Goal: Task Accomplishment & Management: Manage account settings

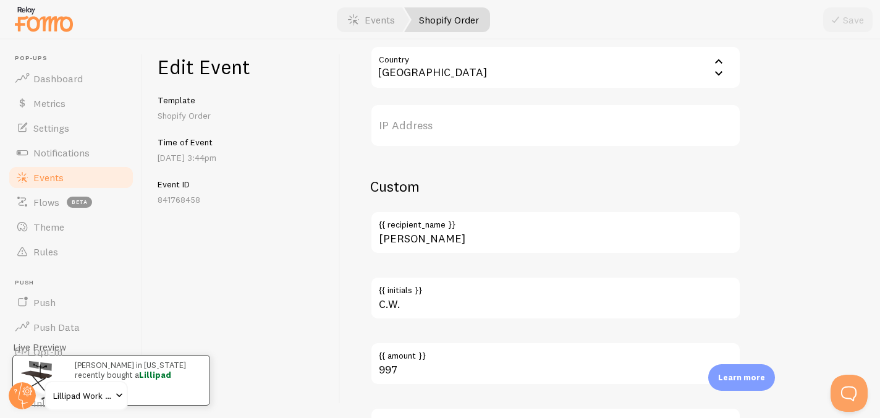
click at [56, 177] on span "Events" at bounding box center [48, 177] width 30 height 12
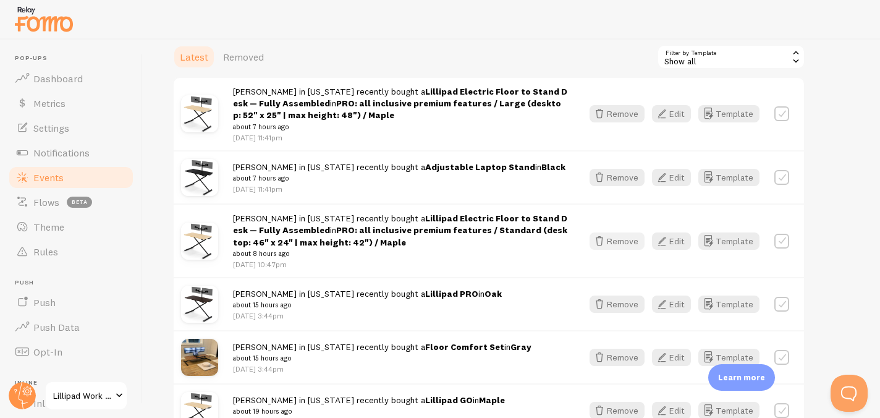
scroll to position [178, 0]
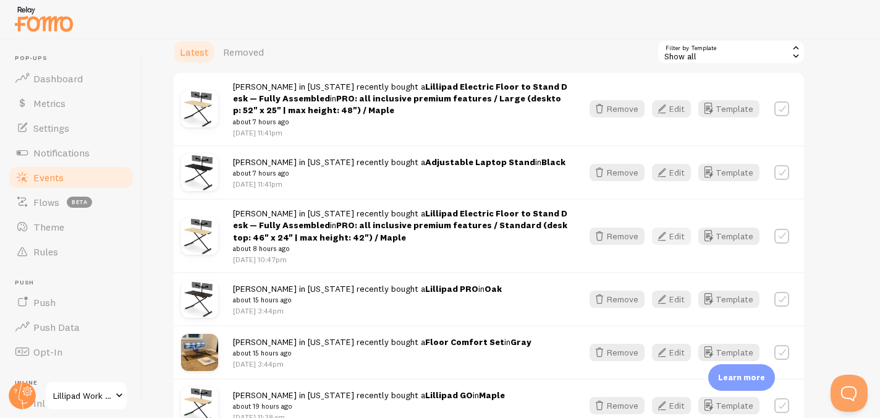
click at [685, 239] on button "Edit" at bounding box center [671, 236] width 39 height 17
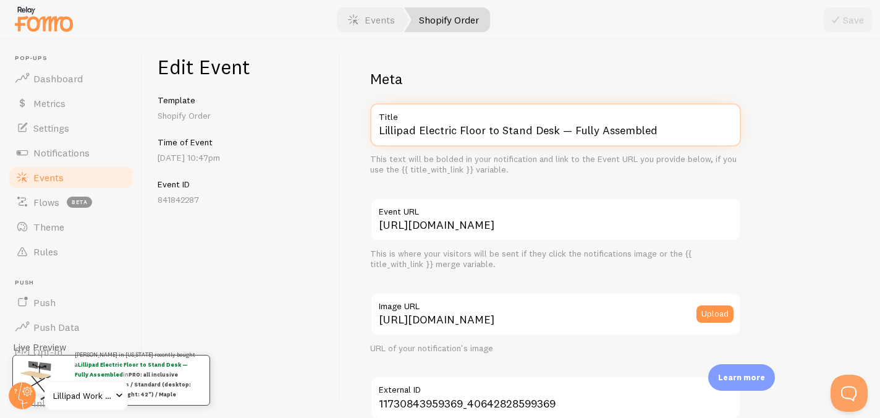
drag, startPoint x: 490, startPoint y: 176, endPoint x: 500, endPoint y: 181, distance: 11.4
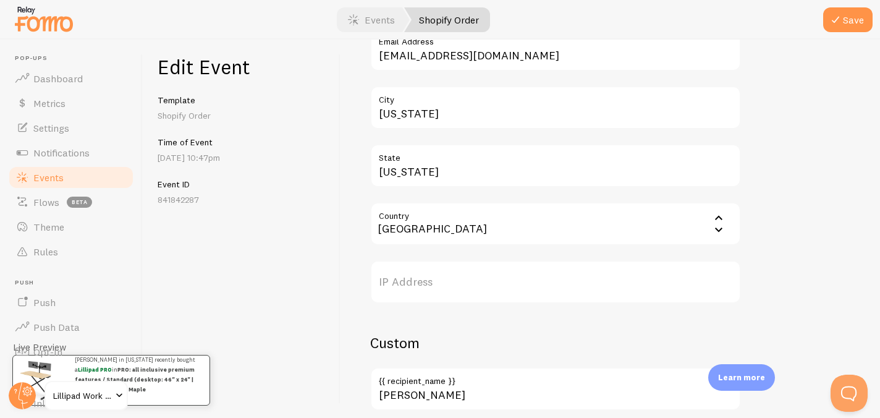
scroll to position [783, 0]
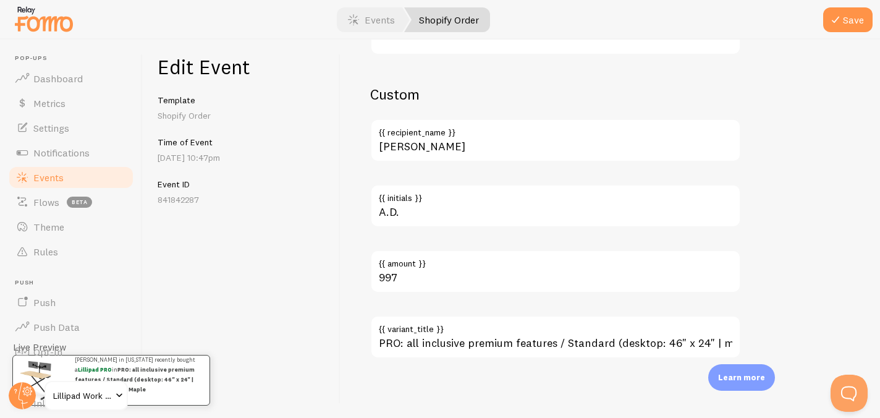
type input "Lillipad PRO"
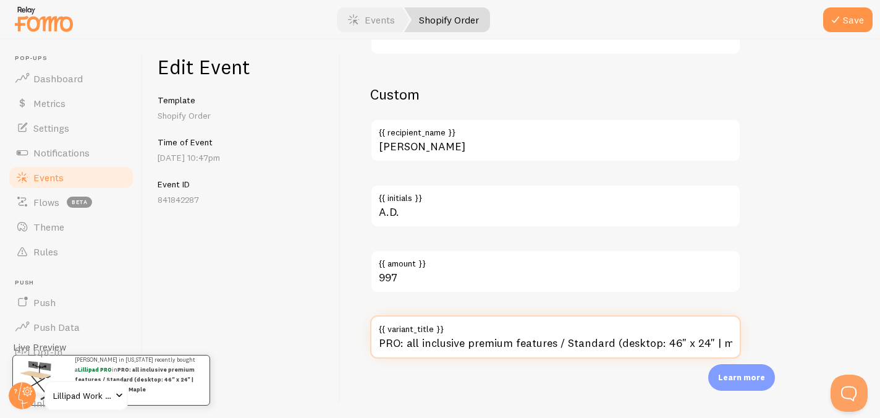
click at [477, 347] on input "PRO: all inclusive premium features / Standard (desktop: 46" x 24" | max height…" at bounding box center [555, 336] width 371 height 43
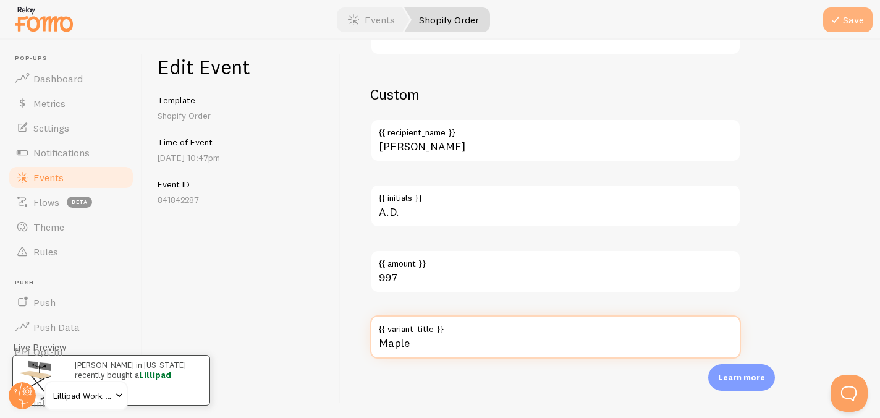
type input "Maple"
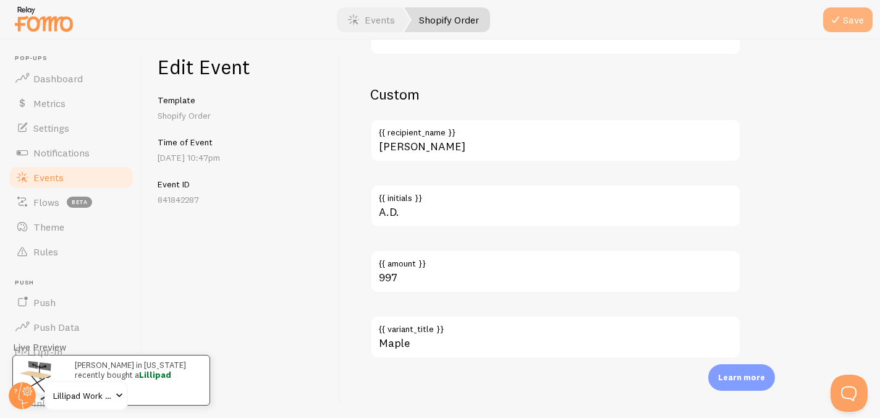
click at [854, 24] on button "Save" at bounding box center [848, 19] width 49 height 25
click at [95, 180] on link "Events" at bounding box center [70, 177] width 127 height 25
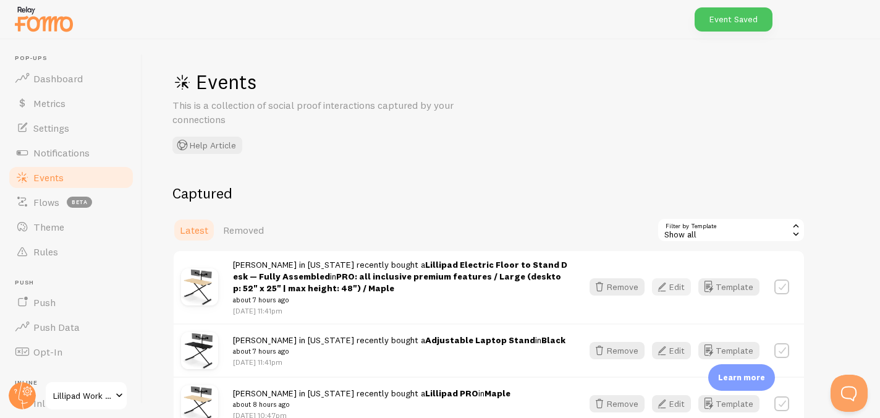
click at [683, 286] on button "Edit" at bounding box center [671, 286] width 39 height 17
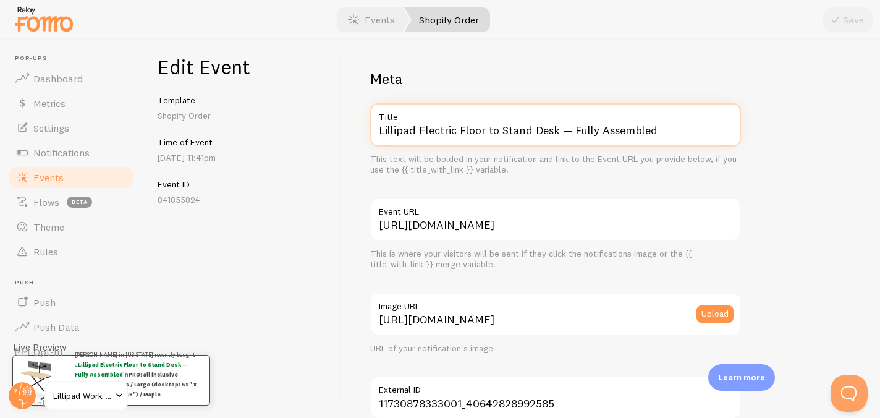
drag, startPoint x: 422, startPoint y: 129, endPoint x: 511, endPoint y: 171, distance: 98.5
click at [511, 171] on div "Lillipad Electric Floor to Stand Desk — Fully Assembled Title This text will be…" at bounding box center [555, 139] width 371 height 72
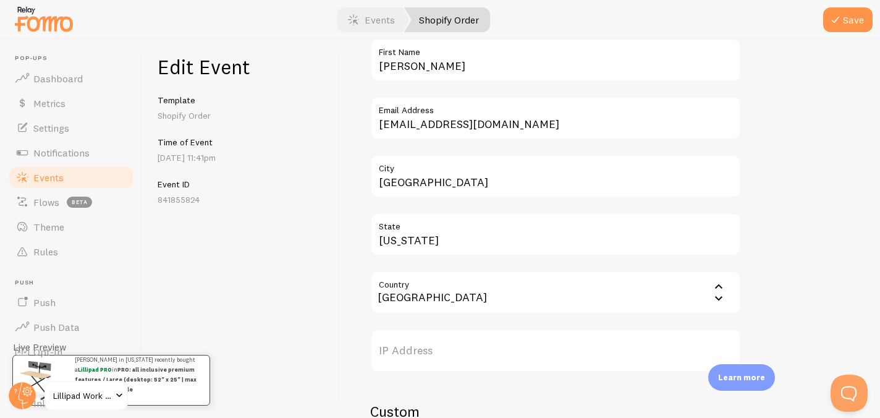
scroll to position [783, 0]
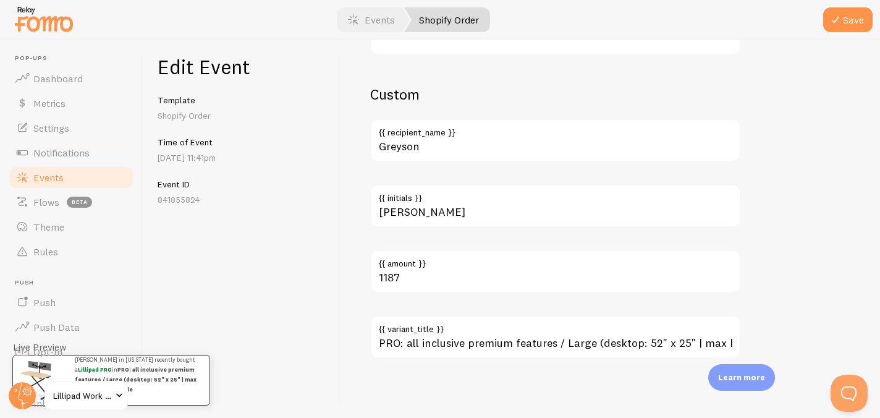
type input "Lillipad PRO"
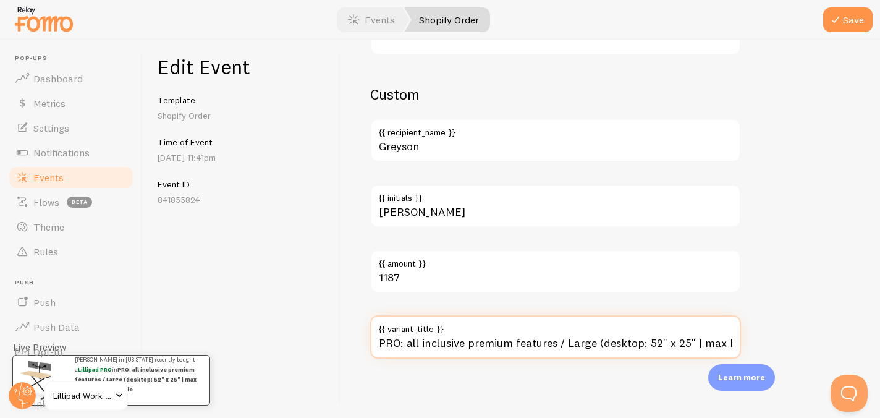
click at [498, 339] on input "PRO: all inclusive premium features / Large (desktop: 52" x 25" | max height: 4…" at bounding box center [555, 336] width 371 height 43
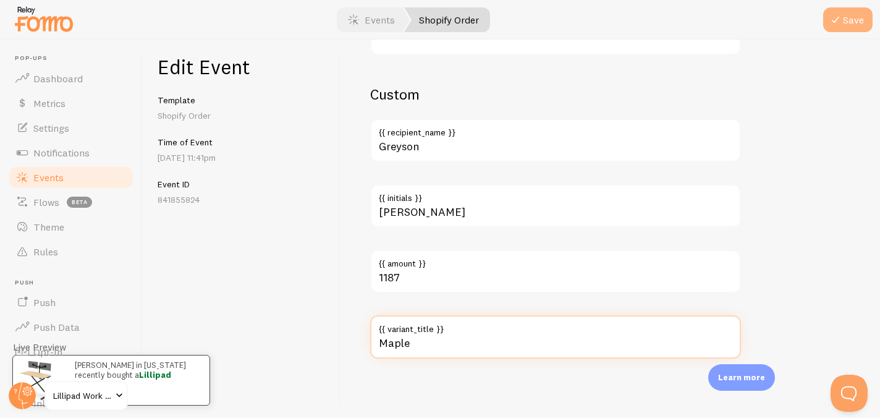
type input "Maple"
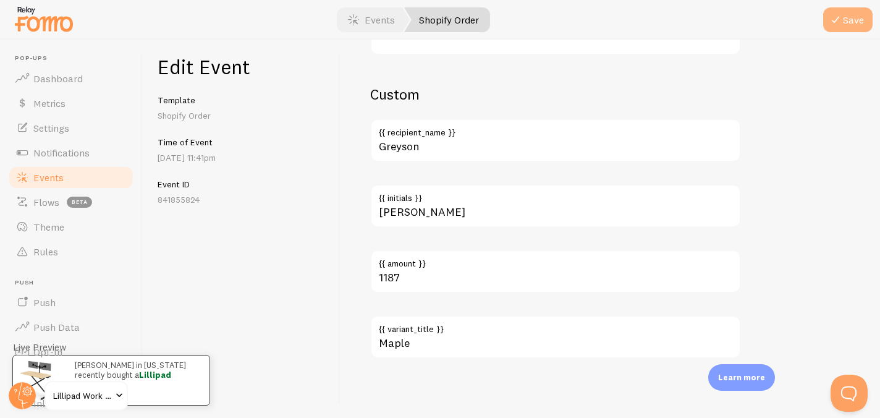
click at [856, 27] on button "Save" at bounding box center [848, 19] width 49 height 25
click at [30, 179] on link "Events" at bounding box center [70, 177] width 127 height 25
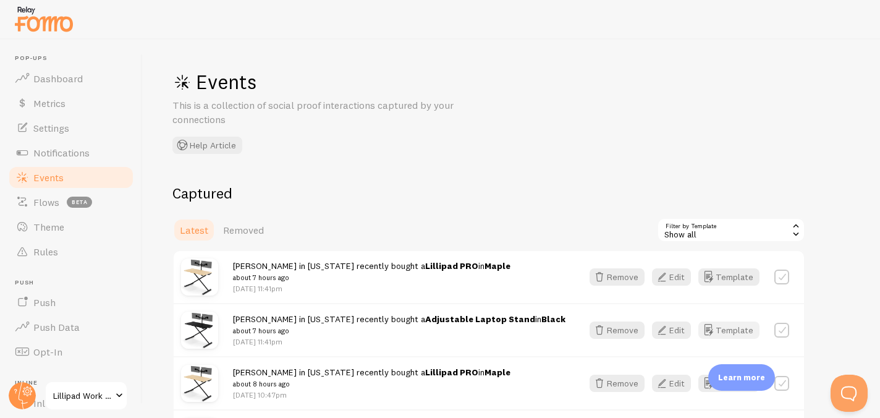
click at [718, 335] on button "Template" at bounding box center [729, 330] width 61 height 17
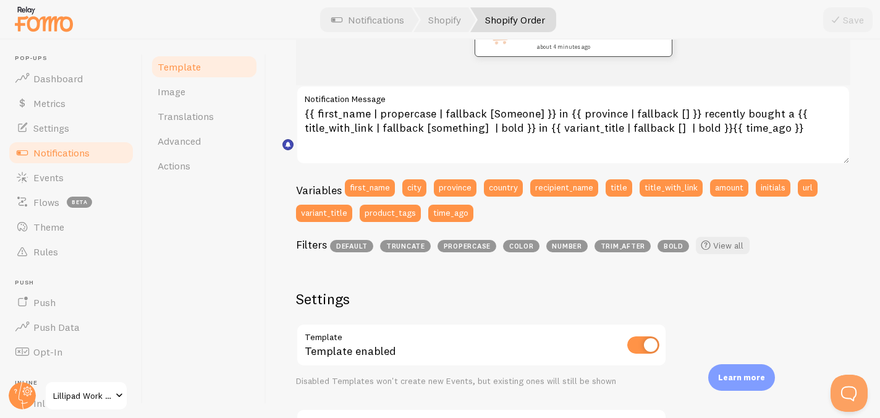
scroll to position [44, 0]
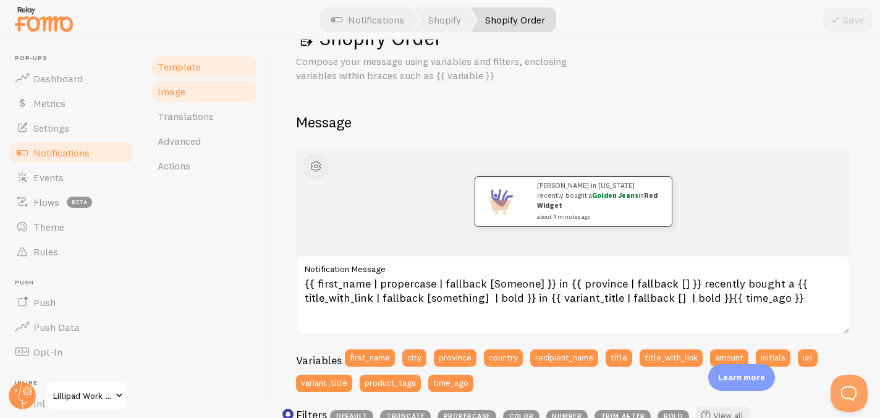
click at [198, 93] on link "Image" at bounding box center [204, 91] width 108 height 25
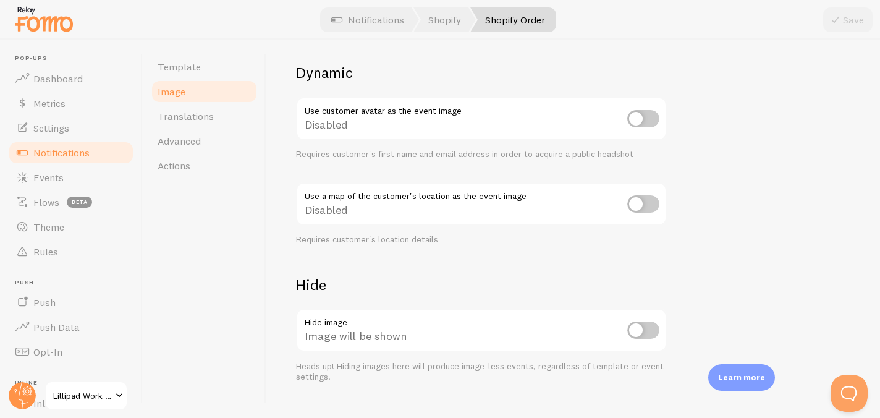
scroll to position [556, 0]
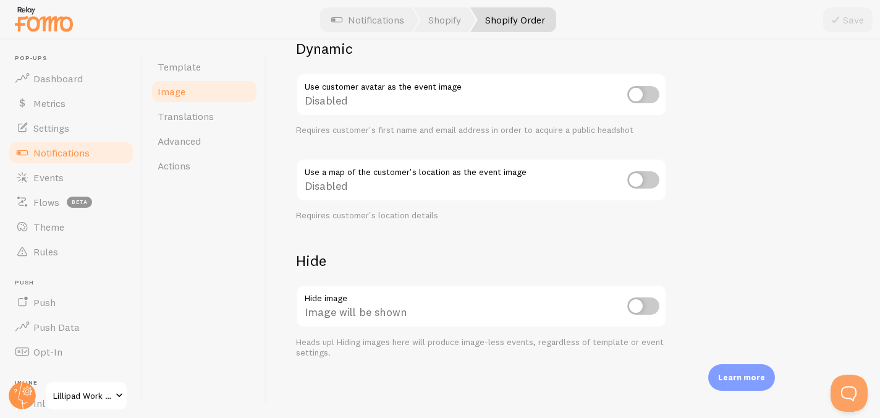
click at [634, 299] on input "checkbox" at bounding box center [644, 305] width 32 height 17
checkbox input "true"
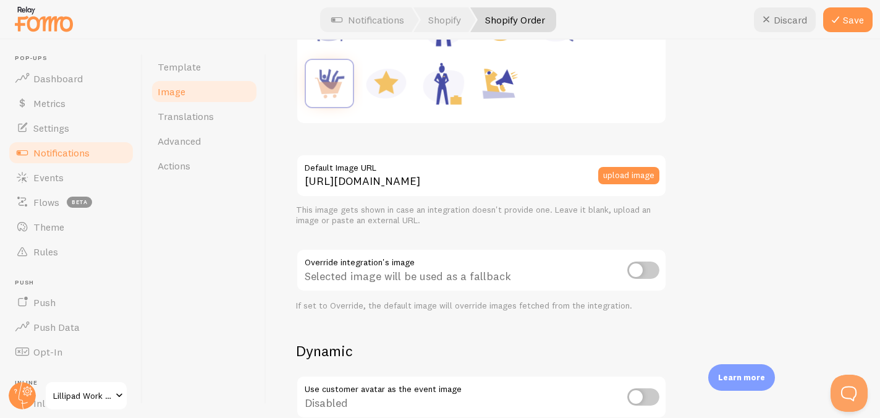
scroll to position [111, 0]
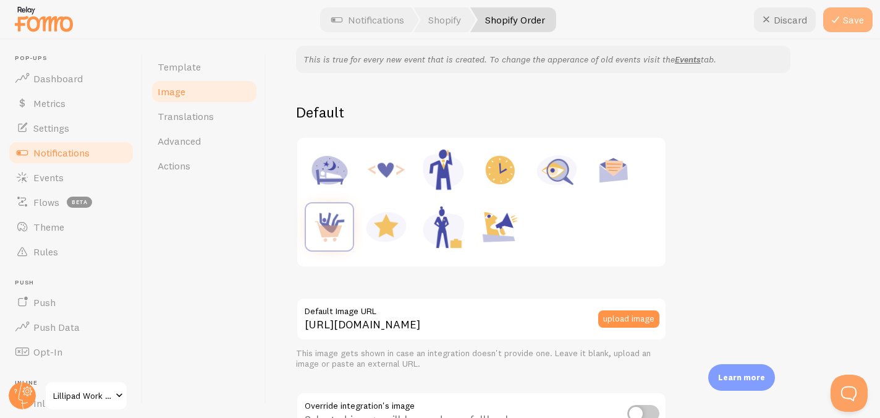
click at [856, 19] on button "Save" at bounding box center [848, 19] width 49 height 25
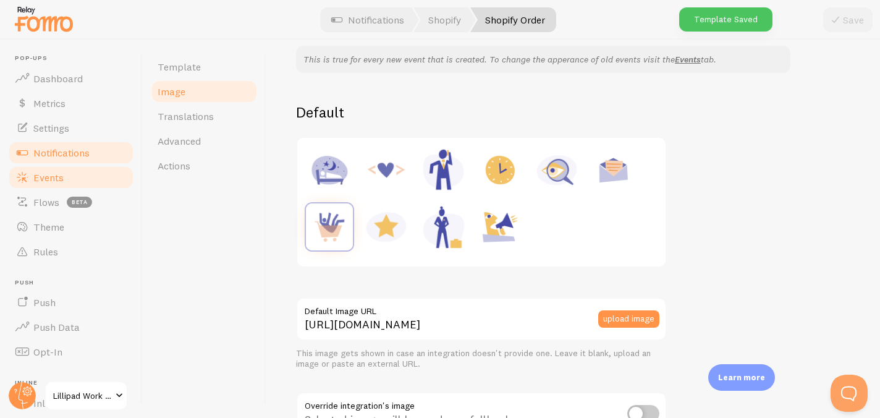
click at [75, 173] on link "Events" at bounding box center [70, 177] width 127 height 25
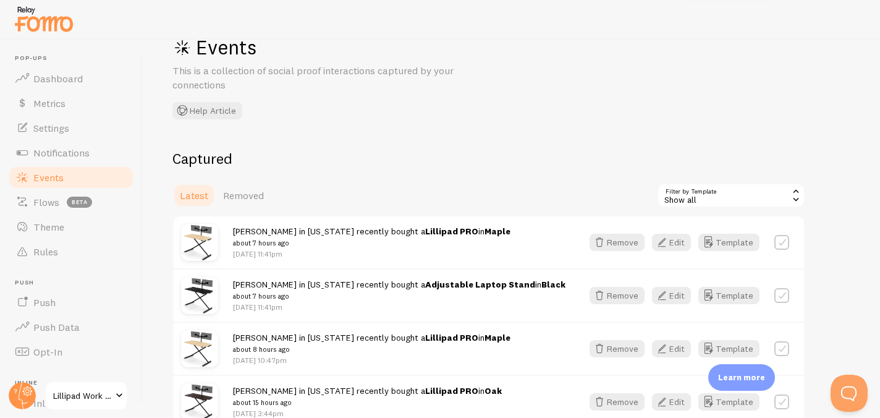
scroll to position [35, 0]
click at [749, 292] on button "Template" at bounding box center [729, 294] width 61 height 17
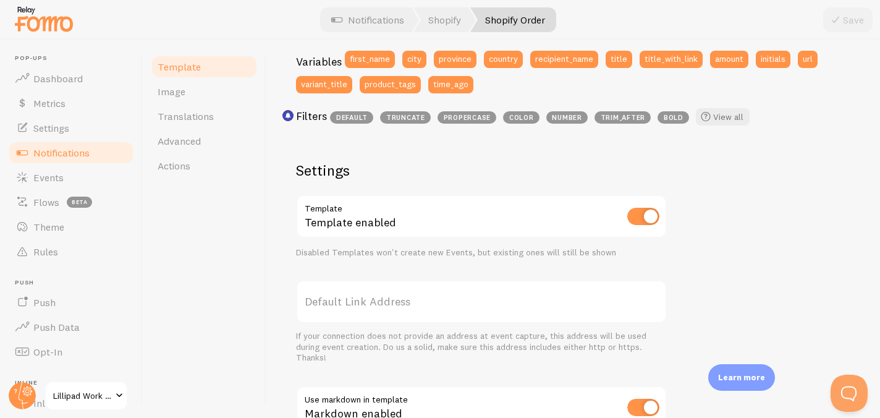
scroll to position [531, 0]
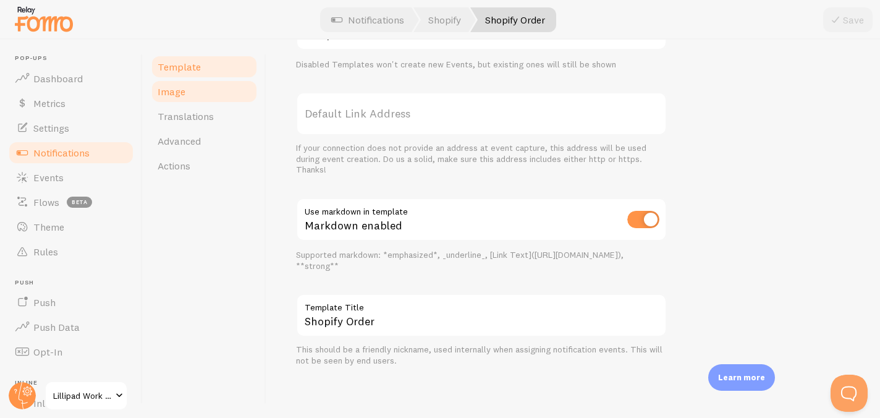
click at [209, 95] on link "Image" at bounding box center [204, 91] width 108 height 25
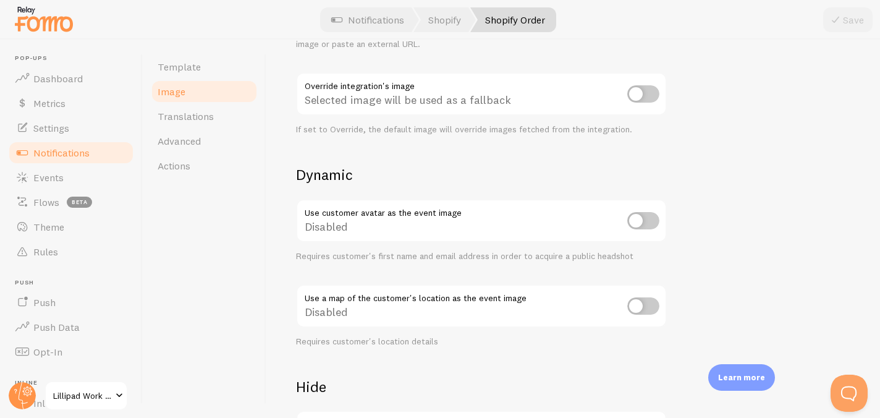
scroll to position [556, 0]
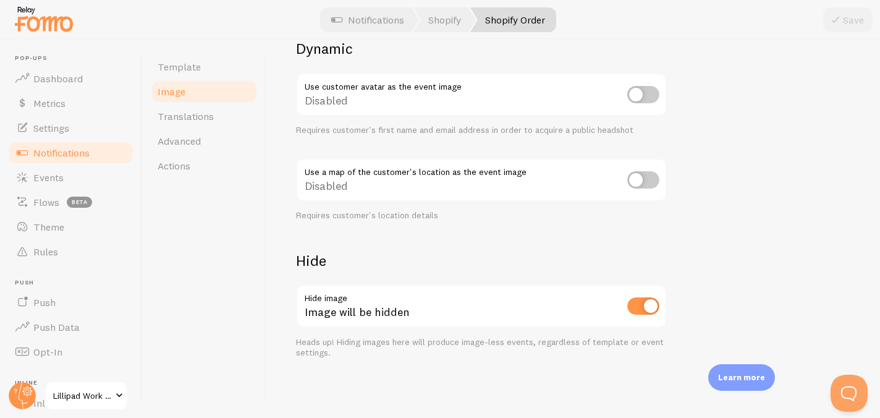
click at [643, 305] on input "checkbox" at bounding box center [644, 305] width 32 height 17
checkbox input "false"
click at [851, 21] on button "Save" at bounding box center [848, 19] width 49 height 25
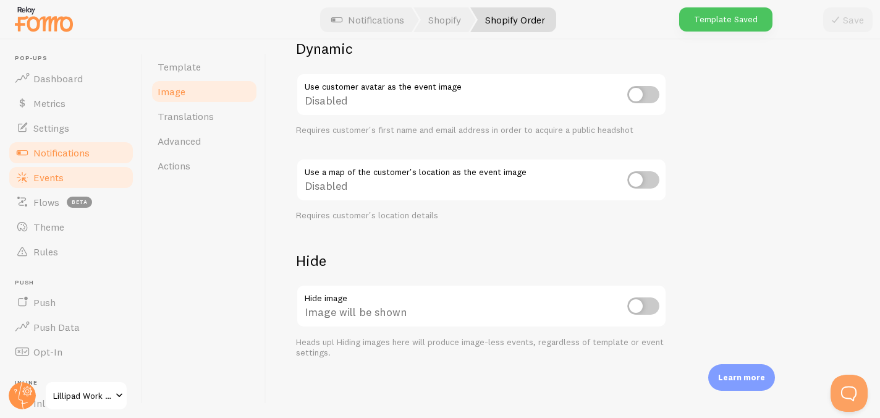
click at [70, 171] on link "Events" at bounding box center [70, 177] width 127 height 25
